Goal: Information Seeking & Learning: Learn about a topic

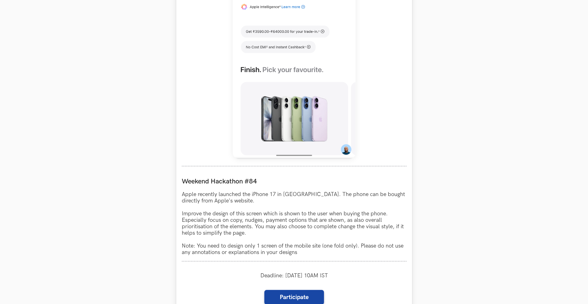
scroll to position [430, 0]
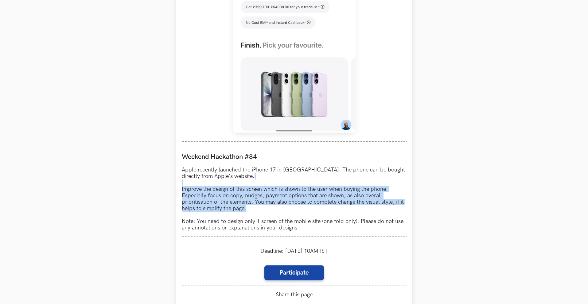
drag, startPoint x: 181, startPoint y: 184, endPoint x: 261, endPoint y: 210, distance: 84.4
click at [261, 210] on div "Apple LIVE Weekend Hackathon #84 Apple recently launched the iPhone 17 in India…" at bounding box center [294, 78] width 236 height 502
click at [261, 210] on p "Apple recently launched the iPhone 17 in India. The phone can be bought directl…" at bounding box center [294, 199] width 225 height 64
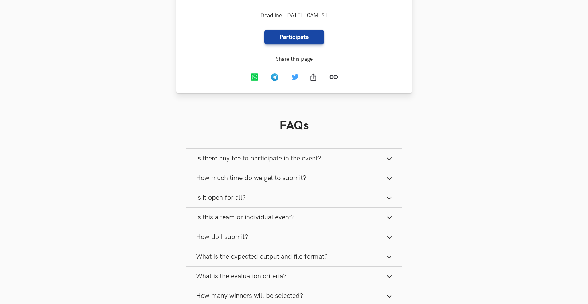
scroll to position [675, 0]
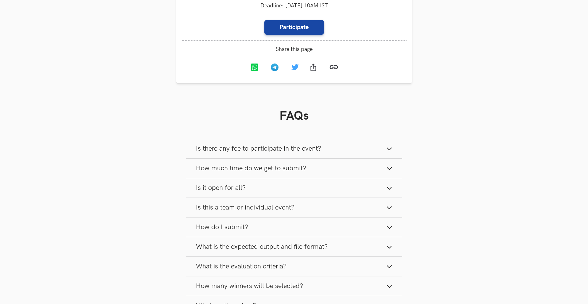
click at [274, 167] on span "How much time do we get to submit?" at bounding box center [251, 168] width 110 height 8
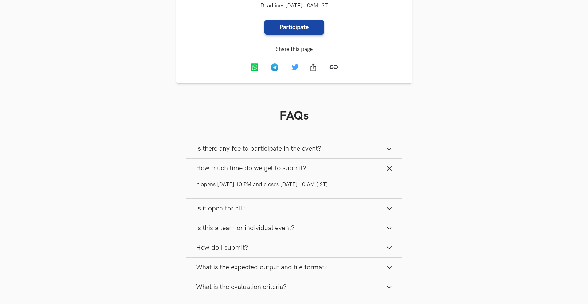
click at [274, 167] on span "How much time do we get to submit?" at bounding box center [251, 168] width 110 height 8
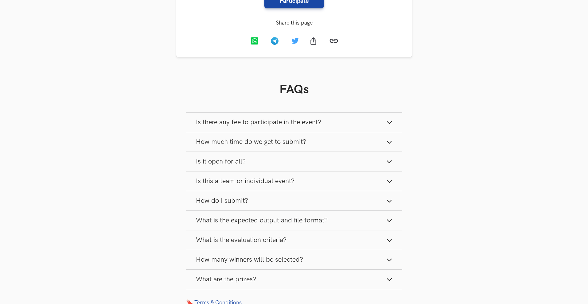
scroll to position [798, 0]
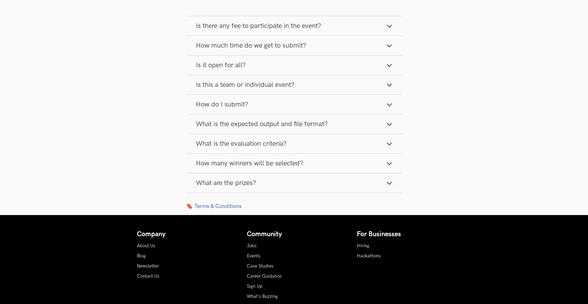
click at [277, 162] on span "How many winners will be selected?" at bounding box center [249, 163] width 107 height 8
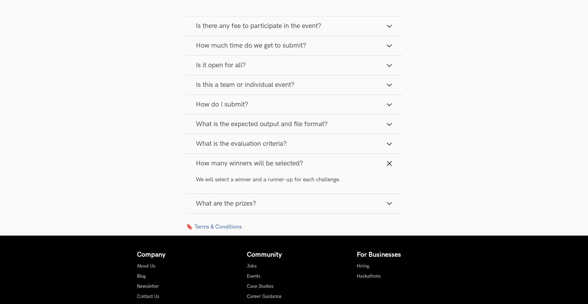
click at [277, 162] on span "How many winners will be selected?" at bounding box center [249, 163] width 107 height 8
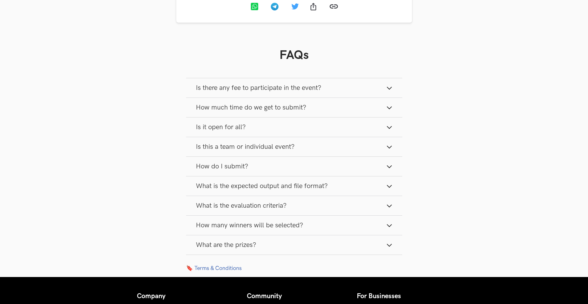
scroll to position [736, 0]
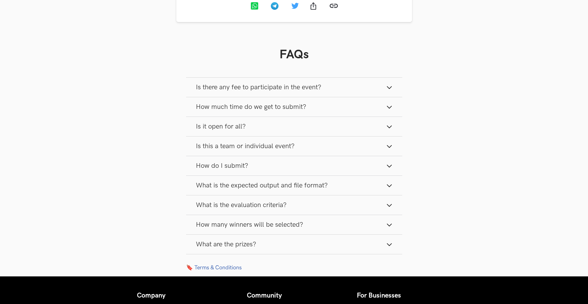
click at [236, 243] on span "What are the prizes?" at bounding box center [226, 244] width 60 height 8
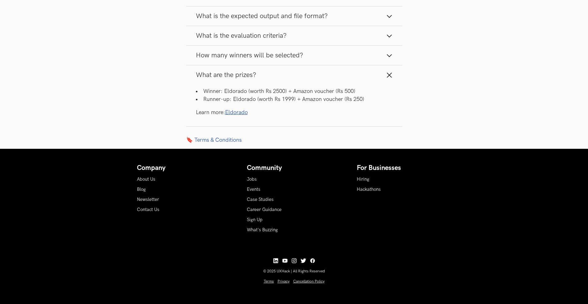
scroll to position [907, 0]
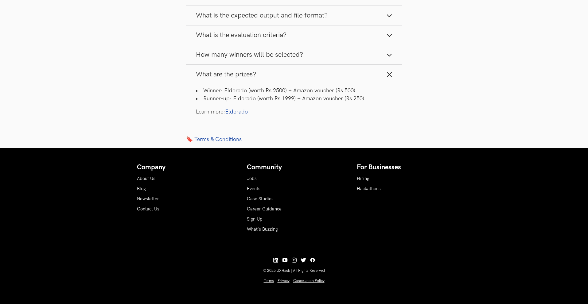
click at [323, 57] on button "How many winners will be selected?" at bounding box center [294, 54] width 216 height 19
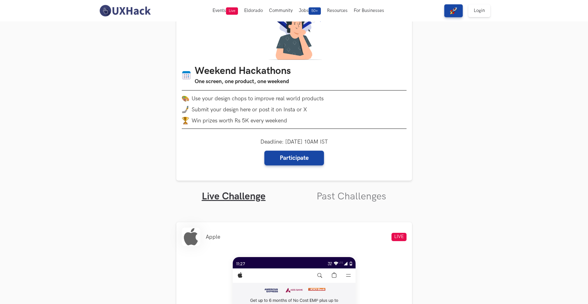
scroll to position [0, 0]
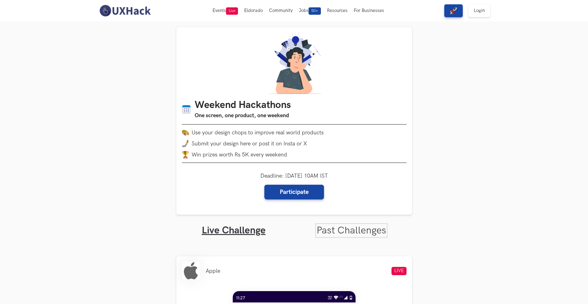
click at [353, 233] on link "Past Challenges" at bounding box center [351, 231] width 70 height 12
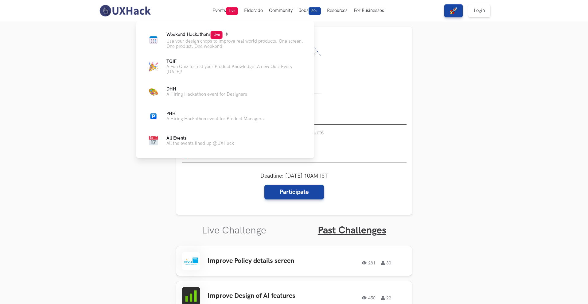
click at [187, 35] on span "Weekend Hackathons Live" at bounding box center [194, 34] width 56 height 5
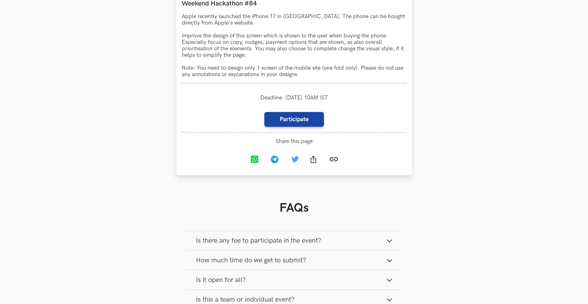
scroll to position [767, 0]
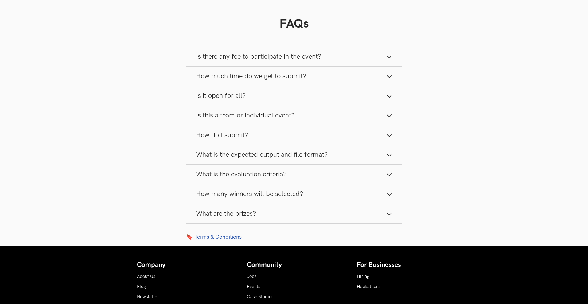
click at [255, 218] on span "What are the prizes?" at bounding box center [226, 214] width 60 height 8
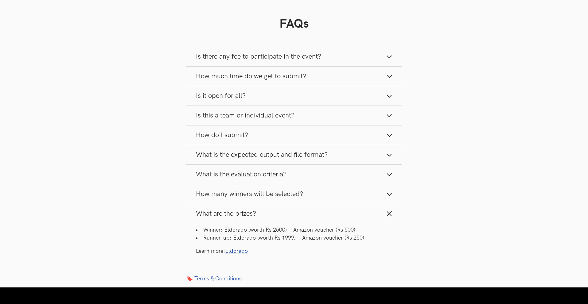
click at [240, 252] on link "Eldorado" at bounding box center [236, 251] width 23 height 6
